Goal: Communication & Community: Answer question/provide support

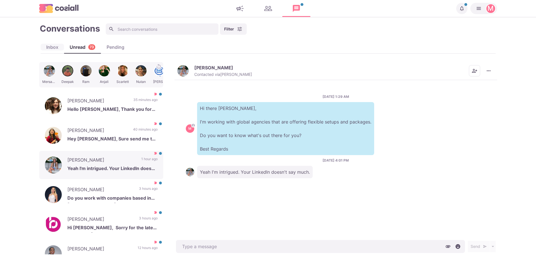
click at [59, 45] on div "Inbox" at bounding box center [52, 47] width 23 height 7
type textarea "x"
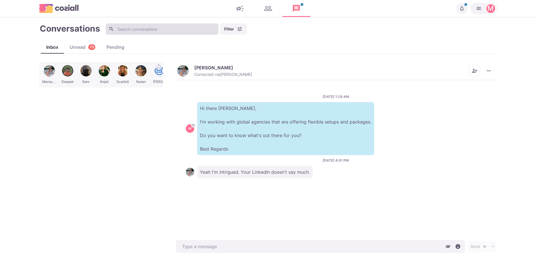
scroll to position [0, 32]
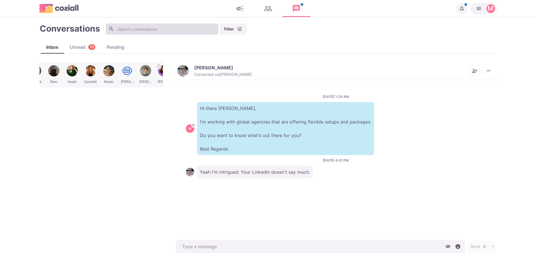
click at [143, 31] on input at bounding box center [162, 28] width 113 height 11
type input "k"
type textarea "x"
type input "kh"
type textarea "x"
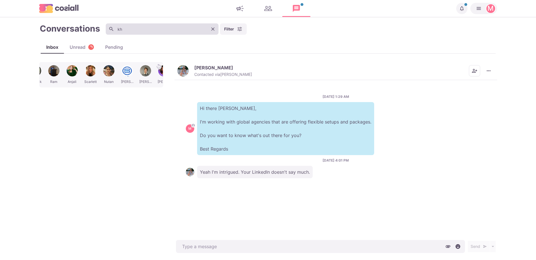
type input "khu"
type textarea "x"
type input "khur"
type textarea "x"
type input "khurs"
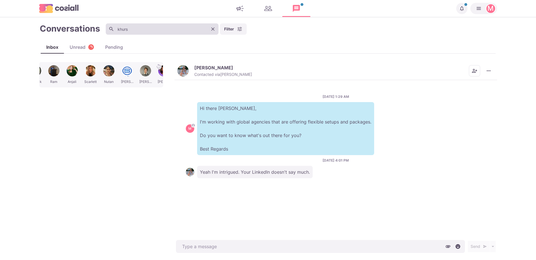
type textarea "x"
type input "khurshid"
type textarea "x"
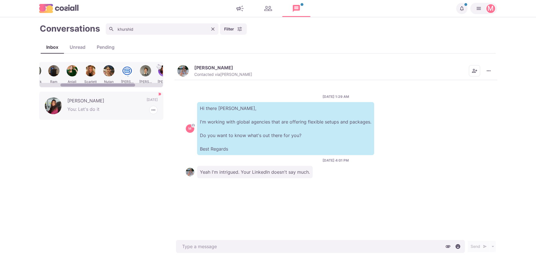
type input "khurshid"
click at [98, 104] on p "[PERSON_NAME]" at bounding box center [104, 101] width 74 height 8
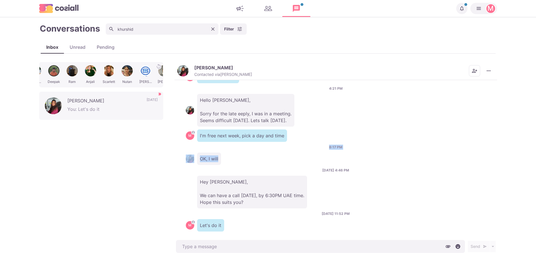
scroll to position [136, 0]
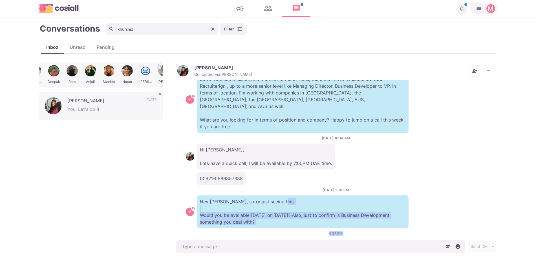
drag, startPoint x: 252, startPoint y: 147, endPoint x: 340, endPoint y: 187, distance: 97.2
click at [340, 187] on div "[DATE] 6:59 PM M Hello [PERSON_NAME], Impressed by your profile! Local to you a…" at bounding box center [336, 159] width 323 height 159
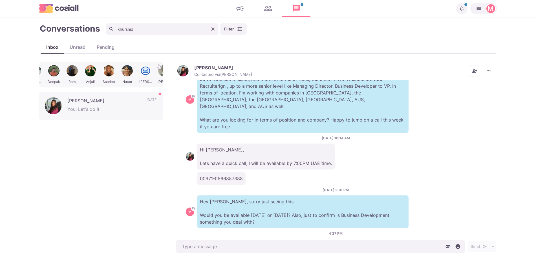
click at [307, 173] on div "00971-0566857388" at bounding box center [336, 178] width 300 height 12
click at [183, 65] on button "[PERSON_NAME] Contacted via [PERSON_NAME]" at bounding box center [214, 71] width 75 height 12
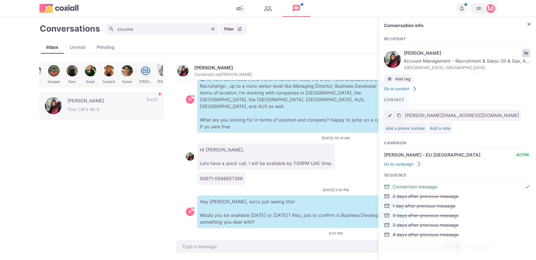
click at [526, 52] on icon "LinkedIn profile link" at bounding box center [526, 52] width 3 height 3
click at [231, 144] on p "Hi [PERSON_NAME], Lets have a quick call, I will be available by 7:00PM UAE tim…" at bounding box center [266, 157] width 138 height 26
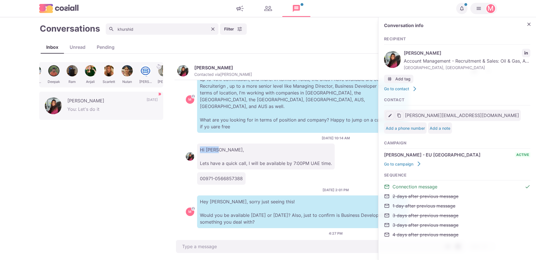
click at [233, 136] on div "[DATE] 10:14 AM Hi [PERSON_NAME], Lets have a quick call, I will be available b…" at bounding box center [336, 153] width 300 height 34
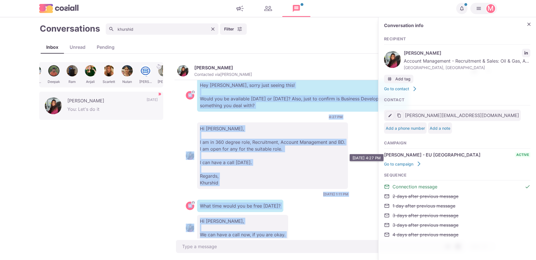
scroll to position [293, 0]
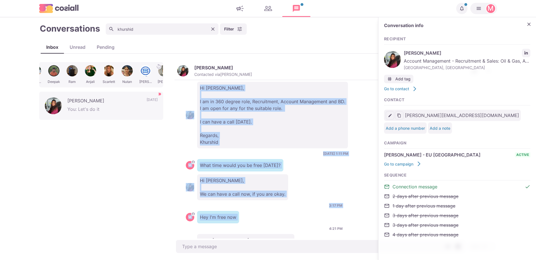
drag, startPoint x: 233, startPoint y: 135, endPoint x: 257, endPoint y: 195, distance: 64.9
click at [257, 196] on div "[DATE] 6:59 PM M Hello [PERSON_NAME], Impressed by your profile! Local to you a…" at bounding box center [336, 159] width 323 height 159
click at [257, 195] on div "[DATE] 6:59 PM M Hello [PERSON_NAME], Impressed by your profile! Local to you a…" at bounding box center [336, 159] width 323 height 159
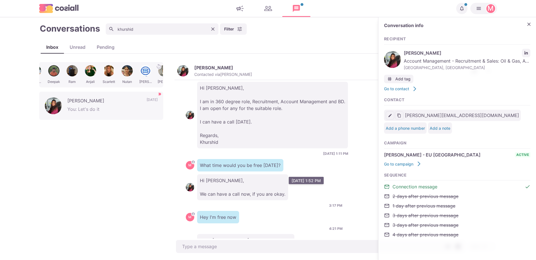
click at [279, 178] on p "Hi [PERSON_NAME], We can have a call now, if you are okay." at bounding box center [242, 187] width 91 height 26
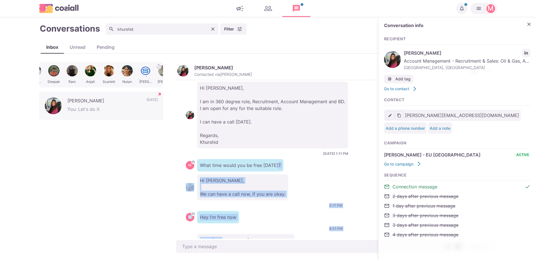
scroll to position [433, 0]
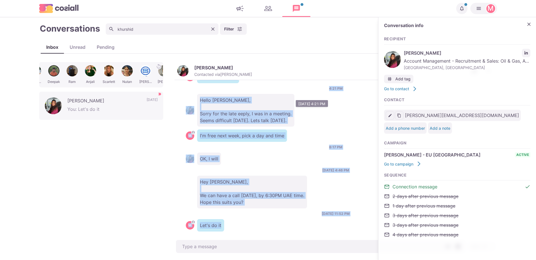
drag, startPoint x: 282, startPoint y: 150, endPoint x: 278, endPoint y: 193, distance: 42.8
click at [278, 193] on div "[DATE] 6:59 PM M Hello [PERSON_NAME], Impressed by your profile! Local to you a…" at bounding box center [336, 159] width 323 height 159
click at [278, 193] on p "Hey [PERSON_NAME], We can have a call [DATE], by 6:30PM UAE time. Hope this sui…" at bounding box center [252, 192] width 110 height 33
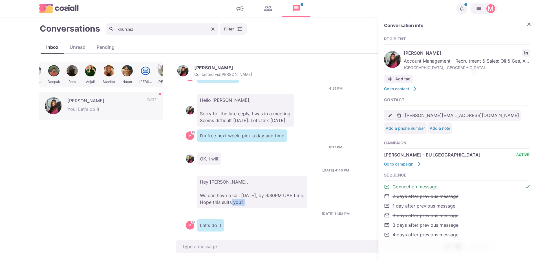
click at [278, 193] on p "Hey [PERSON_NAME], We can have a call [DATE], by 6:30PM UAE time. Hope this sui…" at bounding box center [252, 192] width 110 height 33
click at [528, 20] on button "Close" at bounding box center [529, 24] width 8 height 8
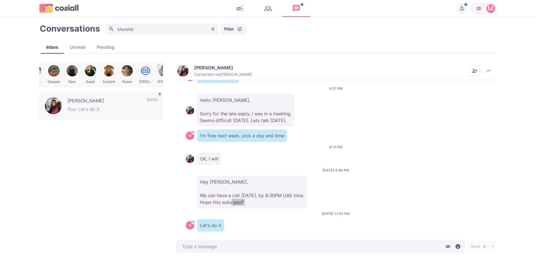
type textarea "x"
